Goal: Transaction & Acquisition: Download file/media

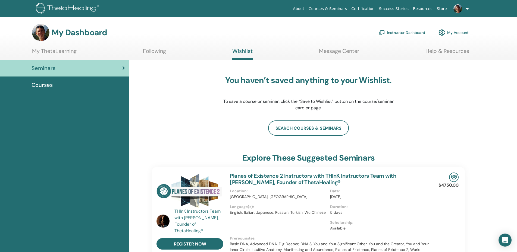
click at [400, 33] on link "Instructor Dashboard" at bounding box center [401, 33] width 47 height 12
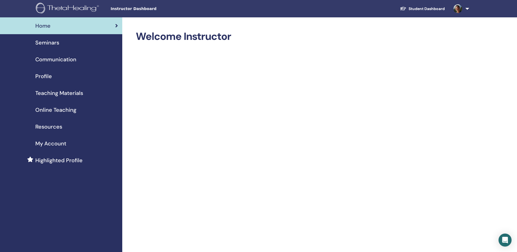
click at [48, 46] on span "Seminars" at bounding box center [47, 43] width 24 height 8
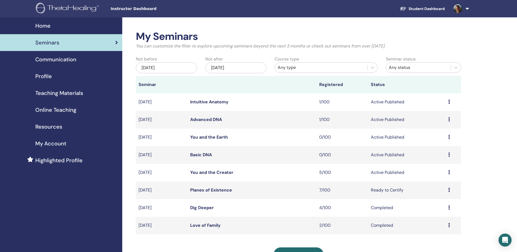
click at [217, 172] on link "You and the Creator" at bounding box center [211, 173] width 43 height 6
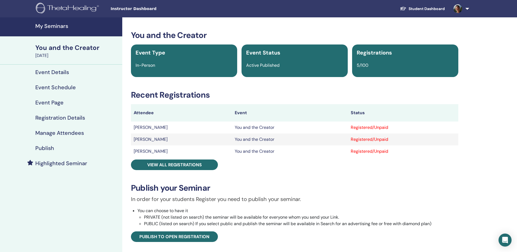
click at [77, 135] on h4 "Manage Attendees" at bounding box center [59, 133] width 49 height 7
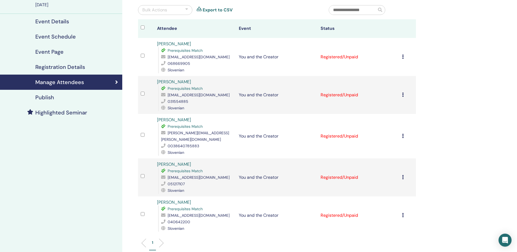
scroll to position [55, 0]
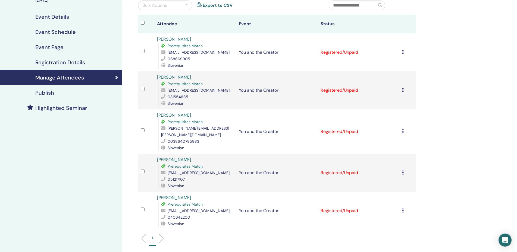
click at [403, 208] on icon at bounding box center [403, 210] width 2 height 4
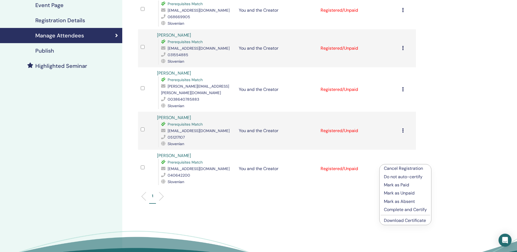
scroll to position [111, 0]
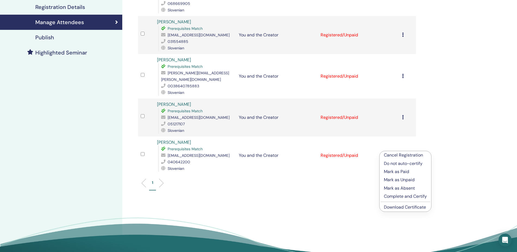
click at [405, 206] on link "Download Certificate" at bounding box center [405, 207] width 42 height 6
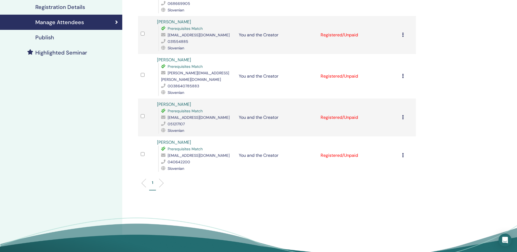
click at [403, 112] on td "Cancel Registration Do not auto-certify Mark as Paid Mark as Unpaid Mark as Abs…" at bounding box center [407, 118] width 16 height 38
click at [403, 115] on icon at bounding box center [403, 117] width 2 height 4
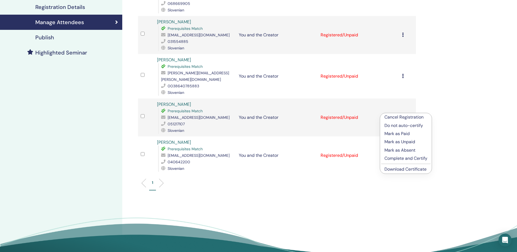
click at [400, 170] on link "Download Certificate" at bounding box center [405, 169] width 42 height 6
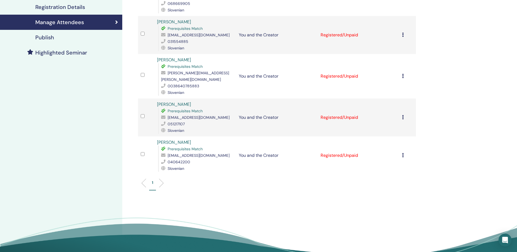
click at [403, 75] on icon at bounding box center [403, 76] width 2 height 4
click at [405, 132] on link "Download Certificate" at bounding box center [404, 132] width 42 height 6
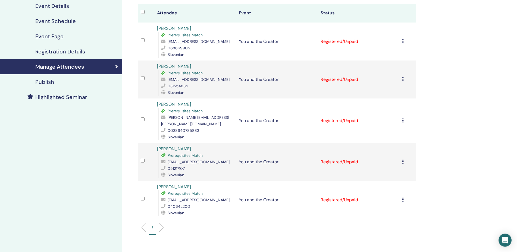
scroll to position [55, 0]
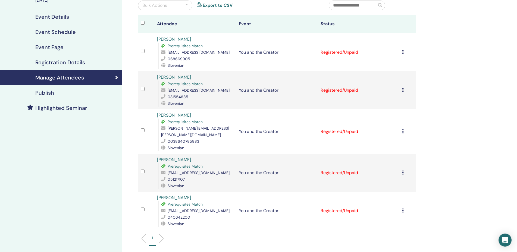
click at [403, 92] on icon at bounding box center [403, 90] width 2 height 4
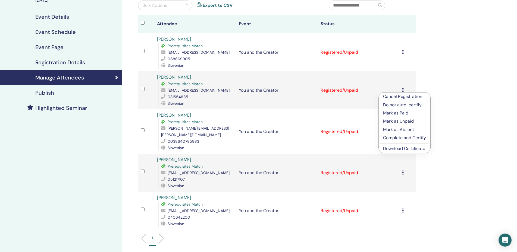
click at [397, 149] on link "Download Certificate" at bounding box center [404, 149] width 42 height 6
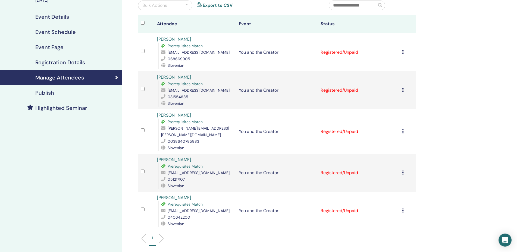
click at [403, 54] on icon at bounding box center [403, 52] width 2 height 4
click at [402, 111] on link "Download Certificate" at bounding box center [404, 110] width 42 height 6
